Goal: Answer question/provide support: Share knowledge or assist other users

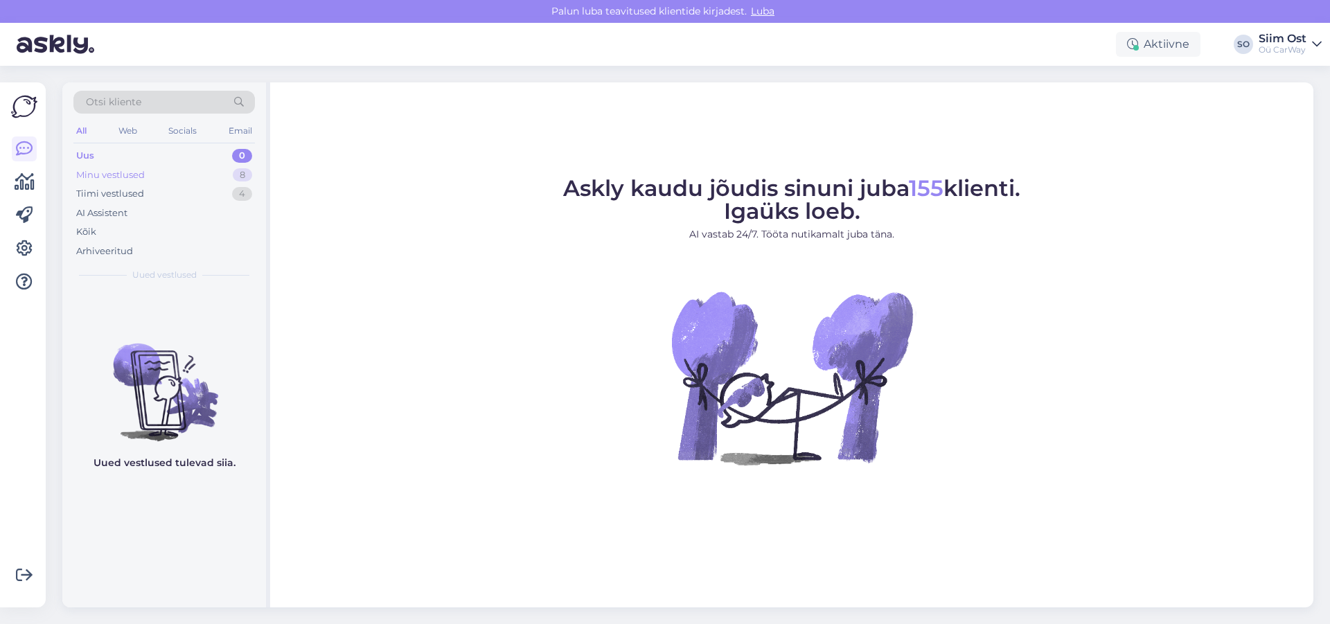
click at [129, 176] on div "Minu vestlused" at bounding box center [110, 175] width 69 height 14
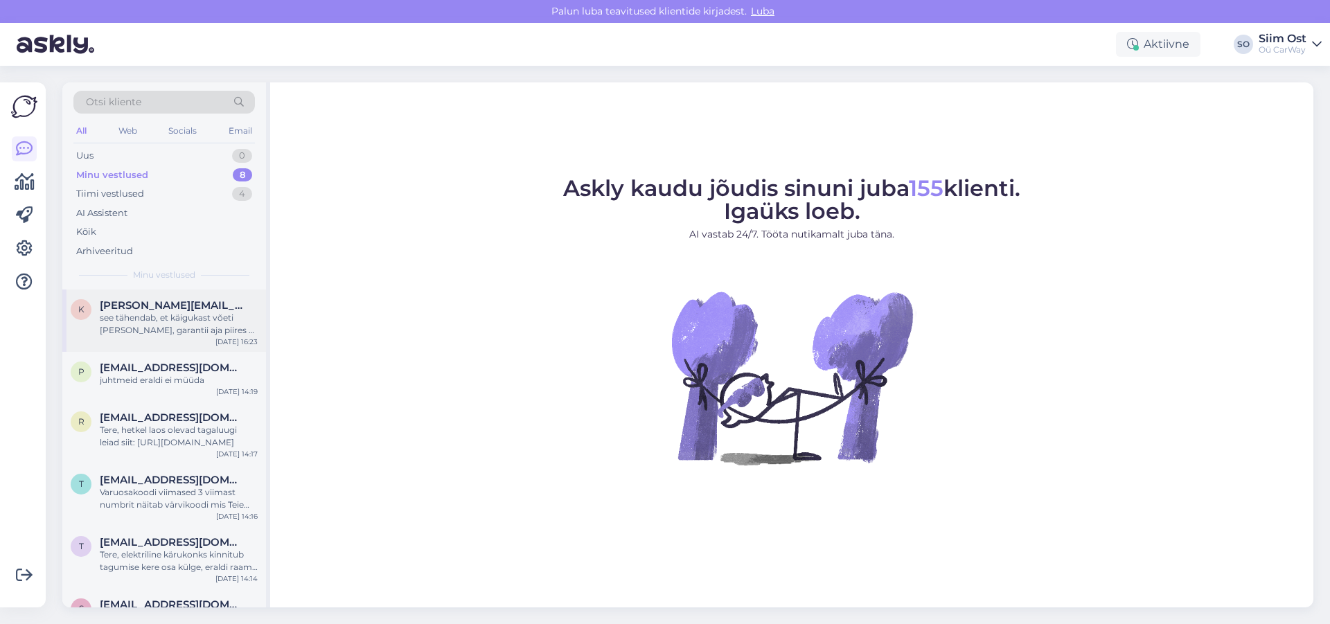
click at [155, 322] on div "see tähendab, et käigukast võeti [PERSON_NAME], garantii aja piires ei ole luba…" at bounding box center [179, 324] width 158 height 25
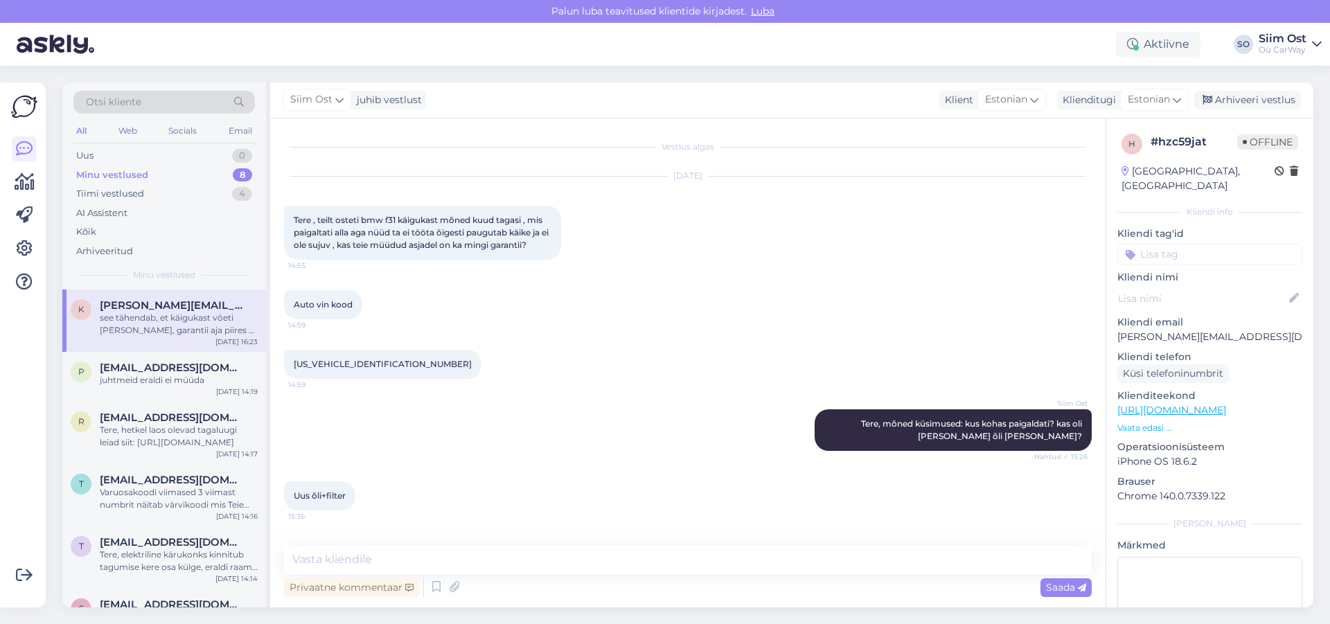
scroll to position [162, 0]
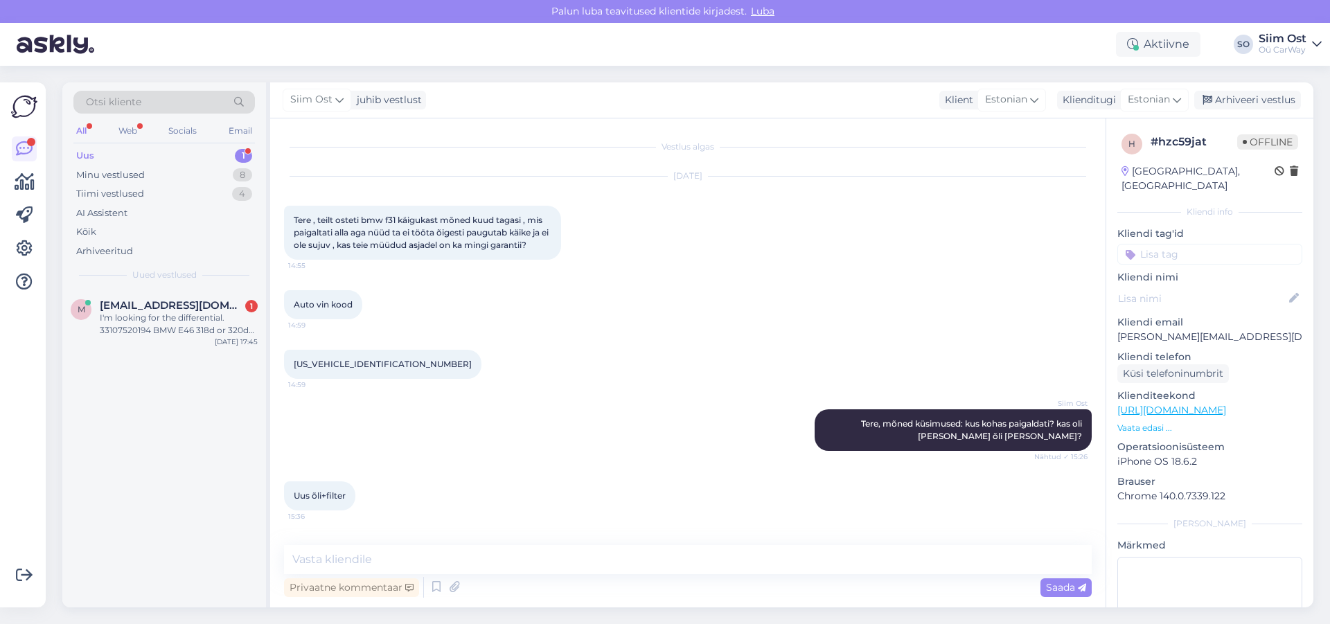
scroll to position [162, 0]
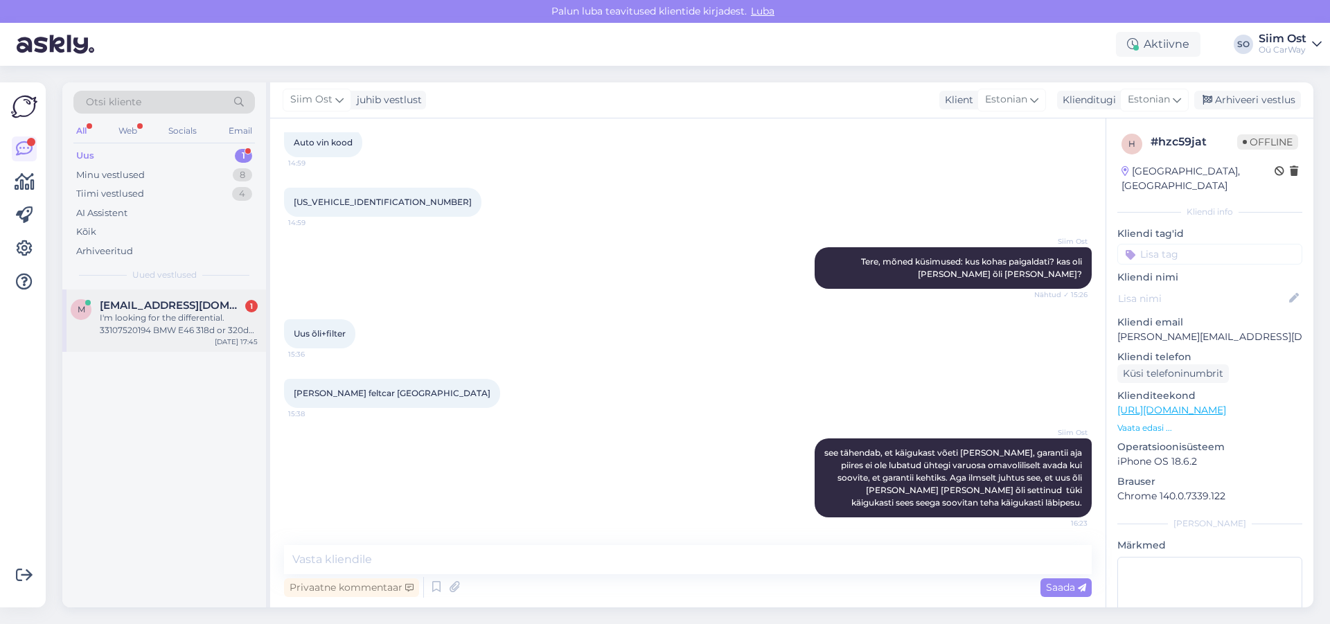
drag, startPoint x: 167, startPoint y: 320, endPoint x: 150, endPoint y: 330, distance: 20.2
click at [167, 321] on div "I'm looking for the differential. 33107520194 BMW E46 318d or 320d 2003" at bounding box center [179, 324] width 158 height 25
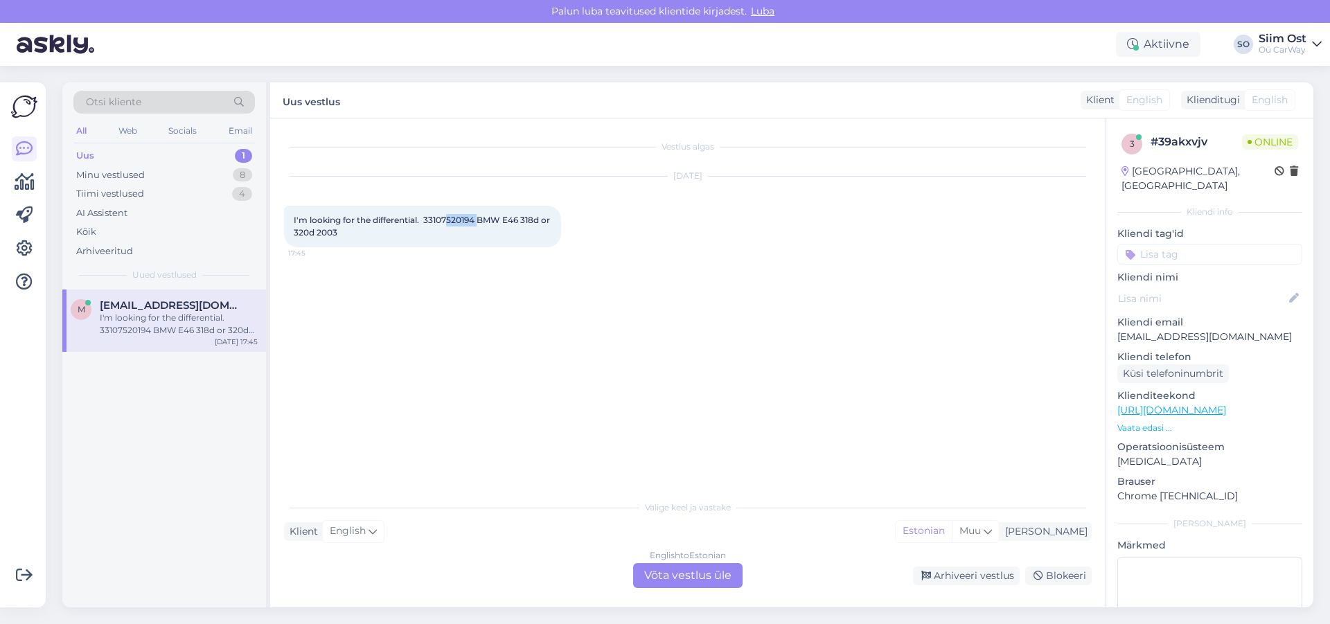
drag, startPoint x: 479, startPoint y: 220, endPoint x: 445, endPoint y: 220, distance: 33.9
click at [445, 220] on span "I'm looking for the differential. 33107520194 BMW E46 318d or 320d 2003" at bounding box center [423, 226] width 258 height 23
copy span "7520194"
click at [671, 576] on div "English to Estonian Võta vestlus üle" at bounding box center [687, 575] width 109 height 25
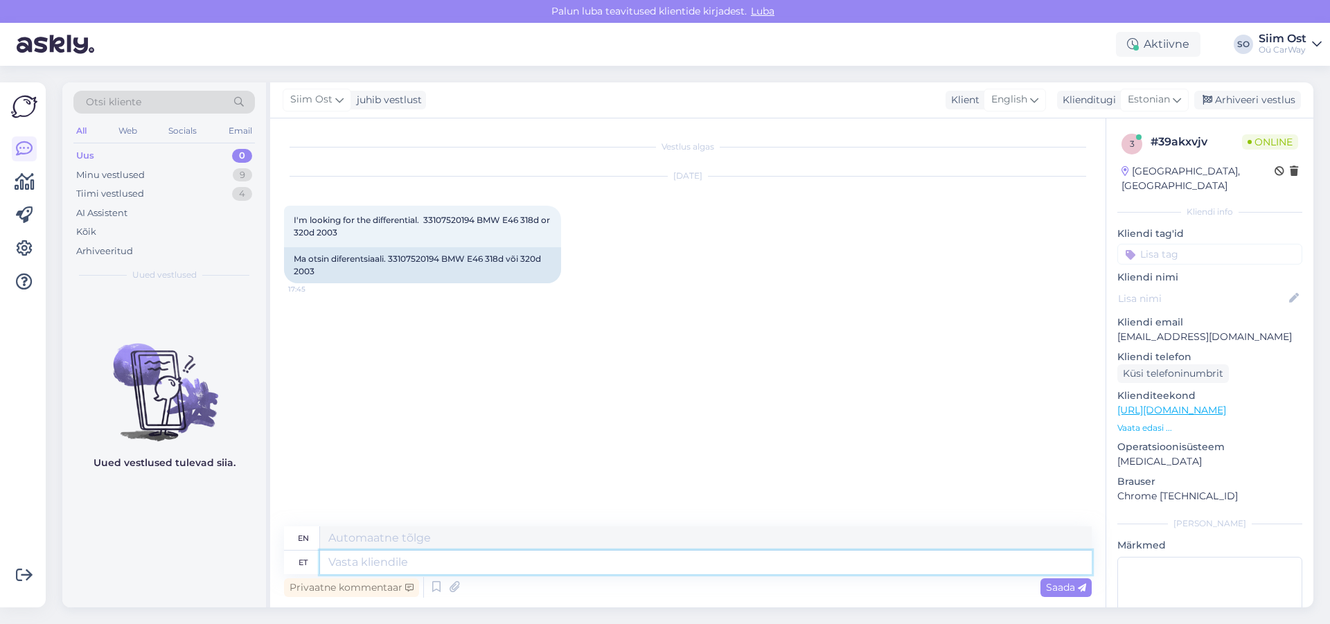
click at [364, 567] on textarea at bounding box center [706, 563] width 772 height 24
type textarea "Tere, m"
type textarea "Hello,"
type textarea "Tere, meil e"
type textarea "Hello, we"
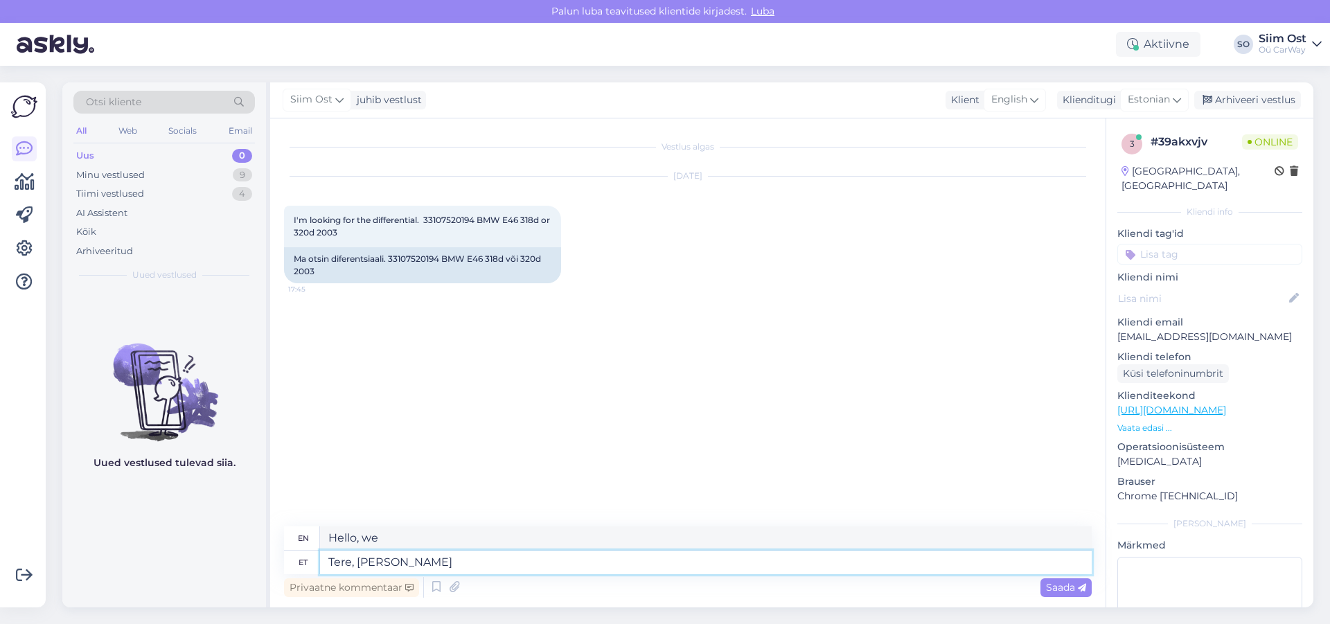
type textarea "Tere, [PERSON_NAME] o"
type textarea "Hello, we don't have"
type textarea "Tere, [PERSON_NAME] ole sellist di"
type textarea "Hello, we don't have one."
type textarea "Tere, [PERSON_NAME] ole sellist differents"
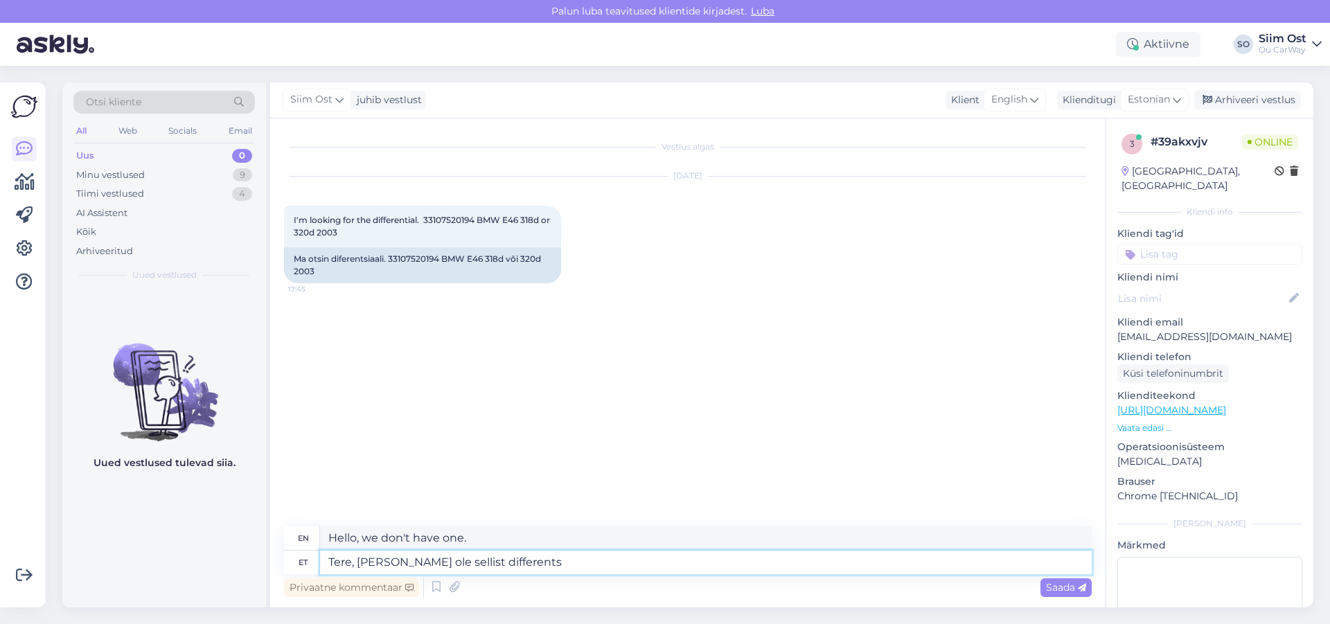
type textarea "Hello, we don't have such differents"
type textarea "Tere, [PERSON_NAME] ole sellist differentsiaali."
type textarea "Hello, we don't have such a differential."
